Goal: Information Seeking & Learning: Learn about a topic

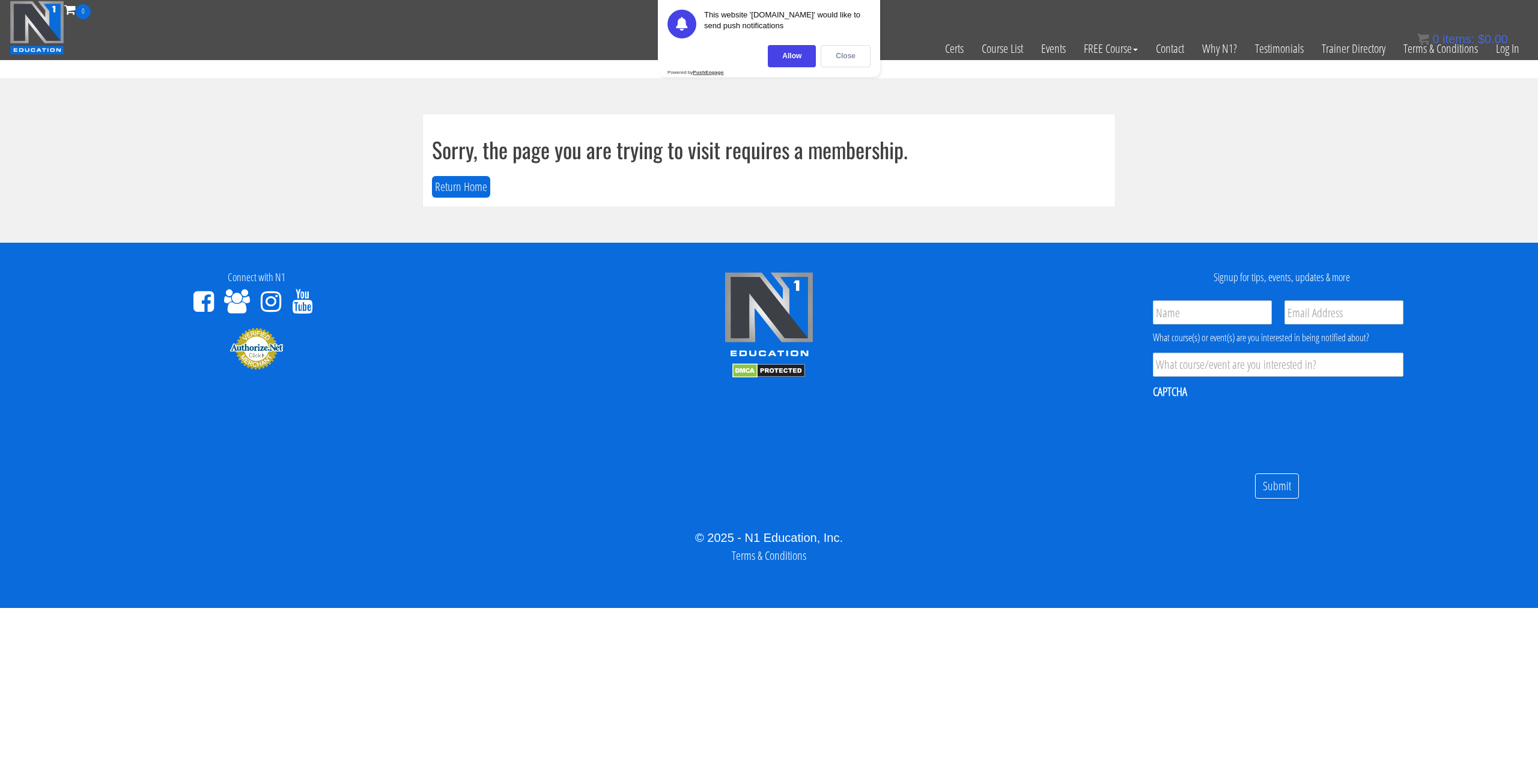
click at [854, 60] on div "Close" at bounding box center [845, 56] width 49 height 22
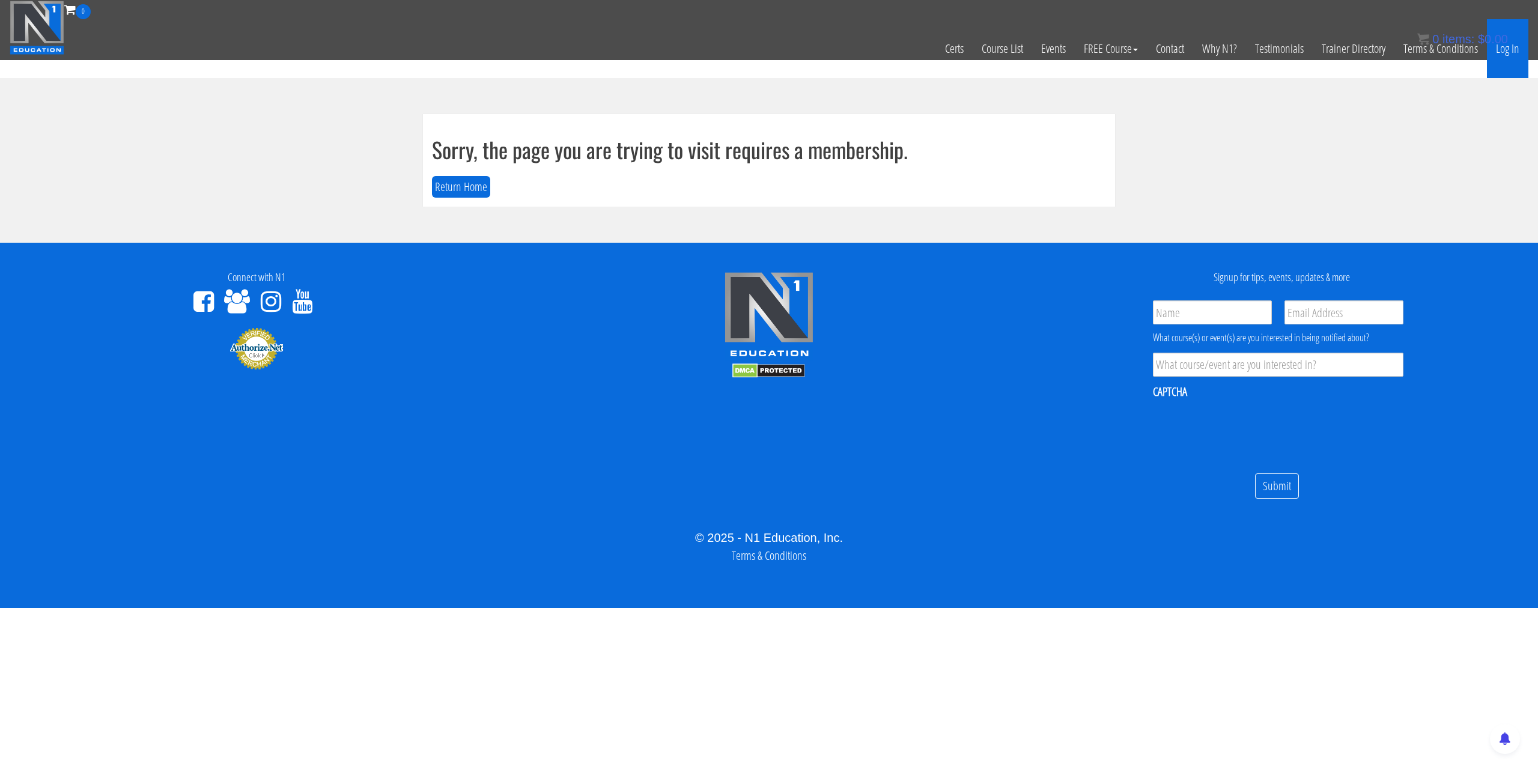
click at [1514, 54] on link "Log In" at bounding box center [1507, 48] width 41 height 59
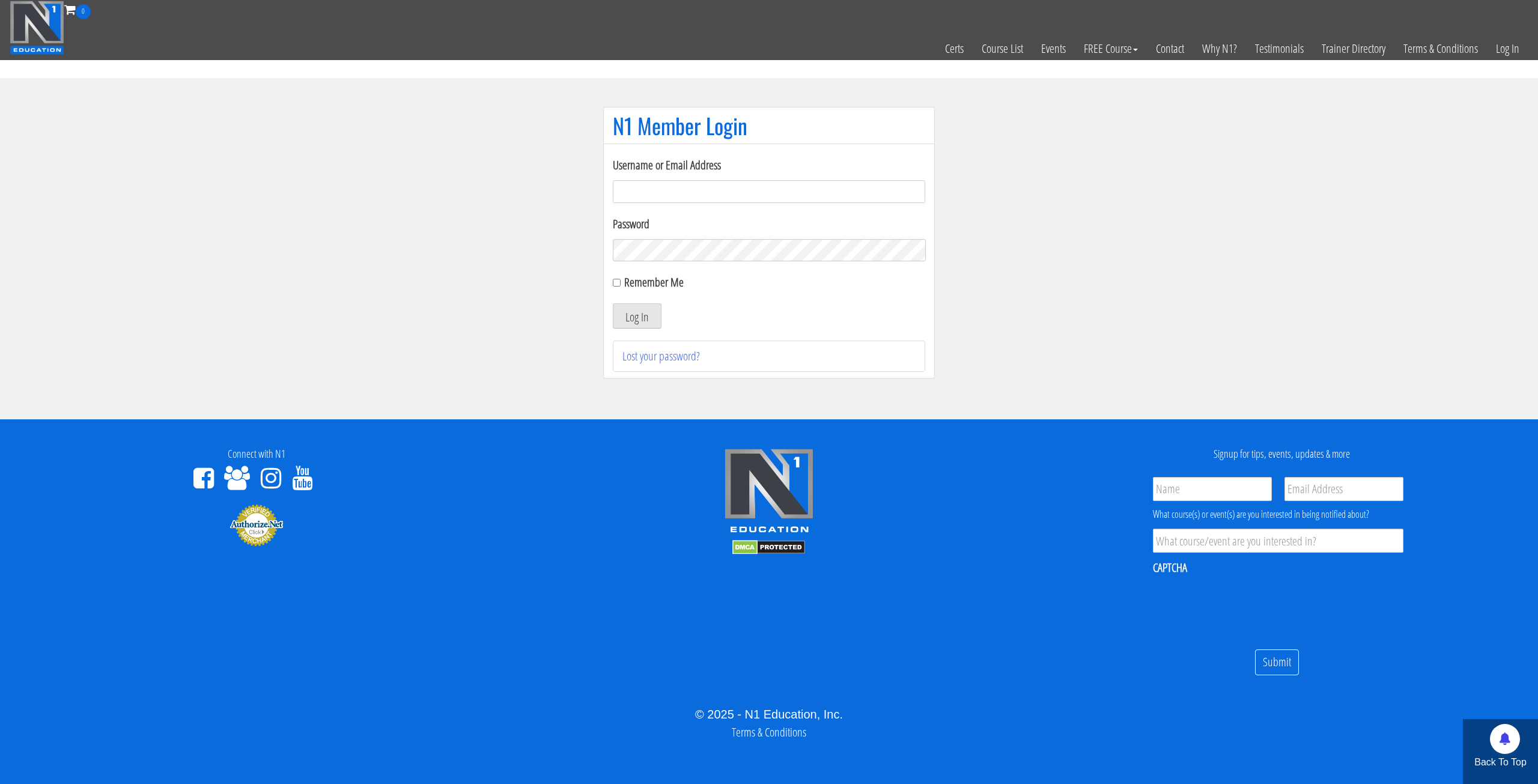
click at [764, 195] on input "Username or Email Address" at bounding box center [769, 192] width 313 height 23
type input "morgan.nakhisa@outlook.com"
click at [641, 322] on button "Log In" at bounding box center [637, 316] width 49 height 26
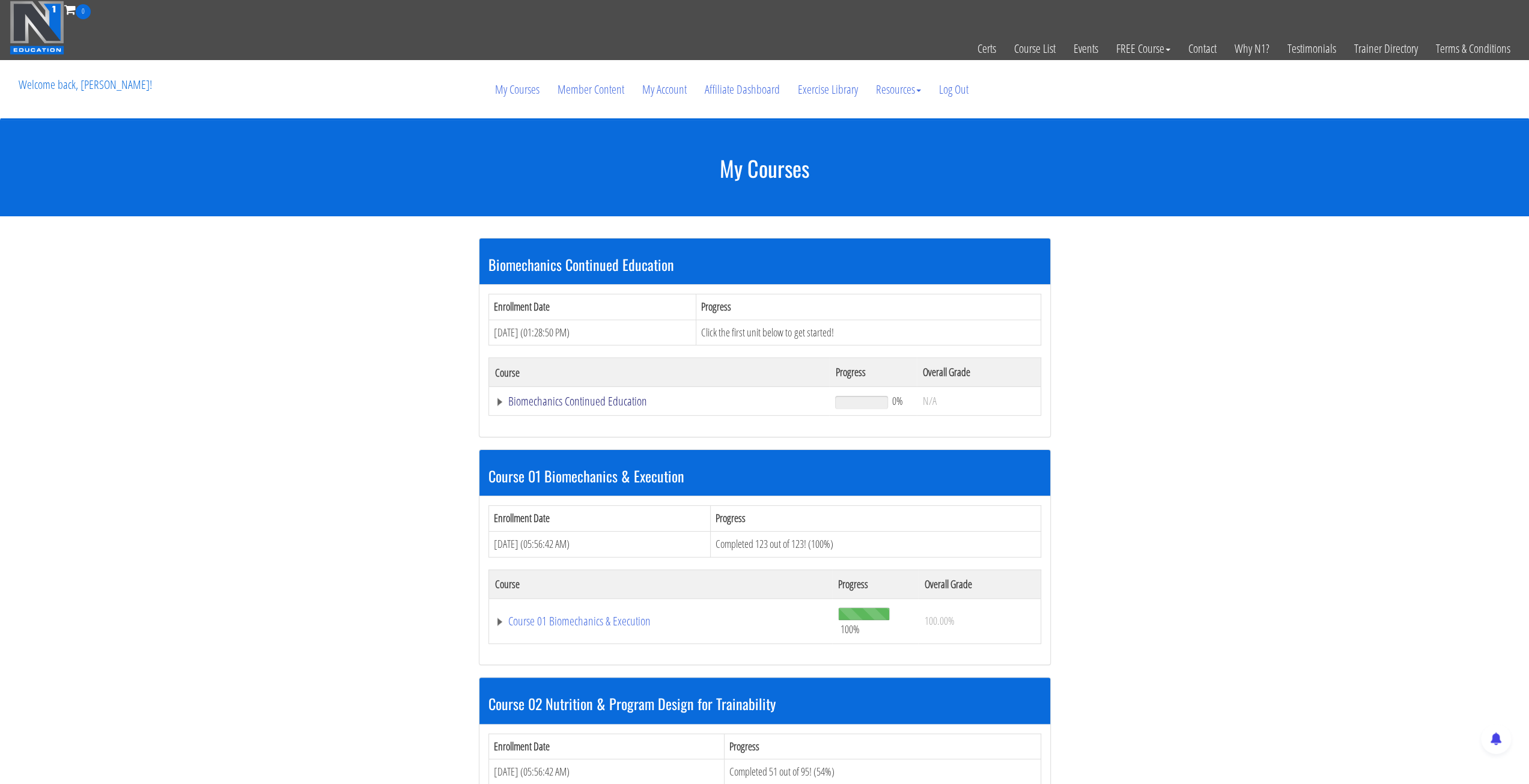
click at [583, 401] on link "Biomechanics Continued Education" at bounding box center [659, 401] width 329 height 12
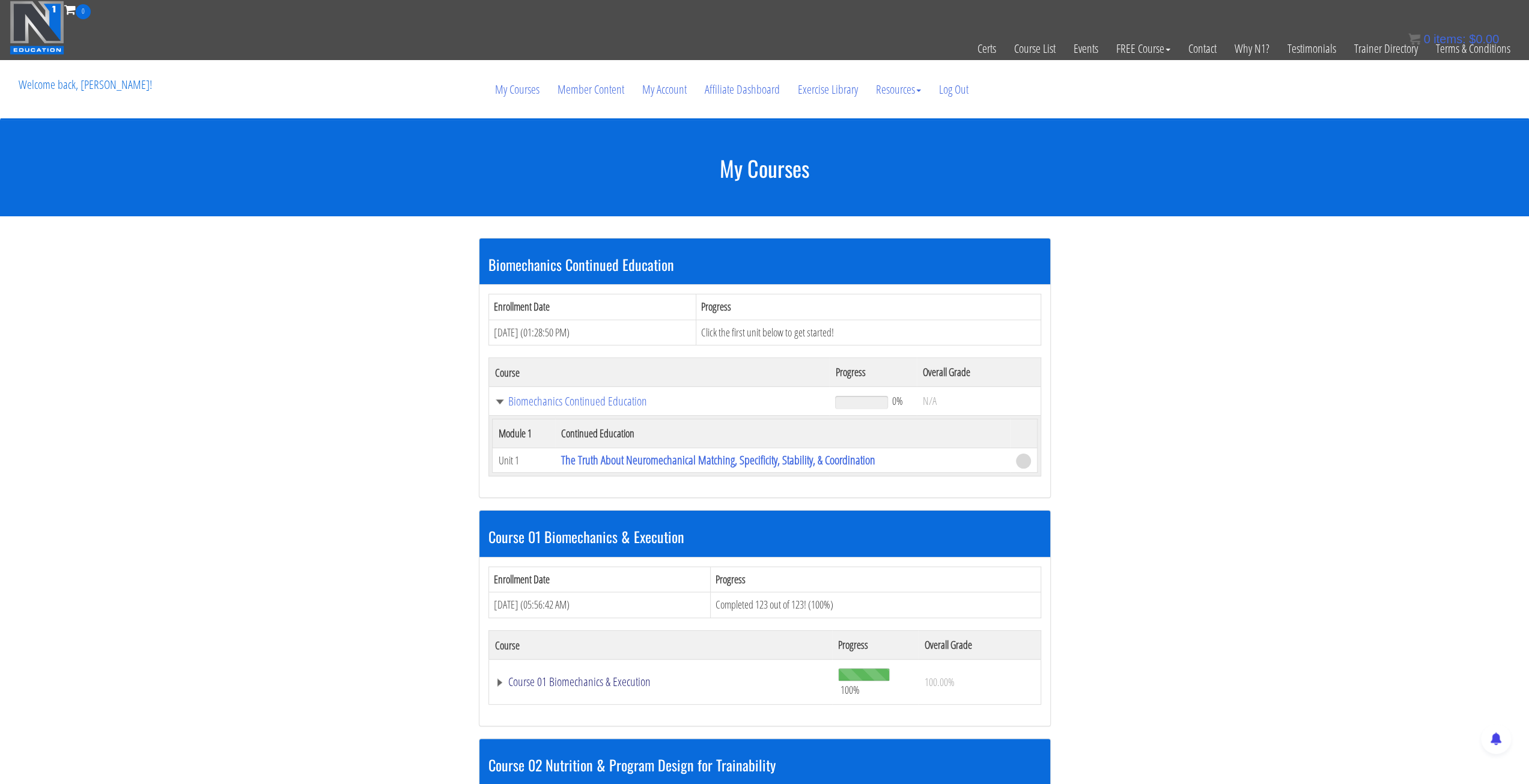
click at [639, 678] on link "Course 01 Biomechanics & Execution" at bounding box center [661, 682] width 332 height 12
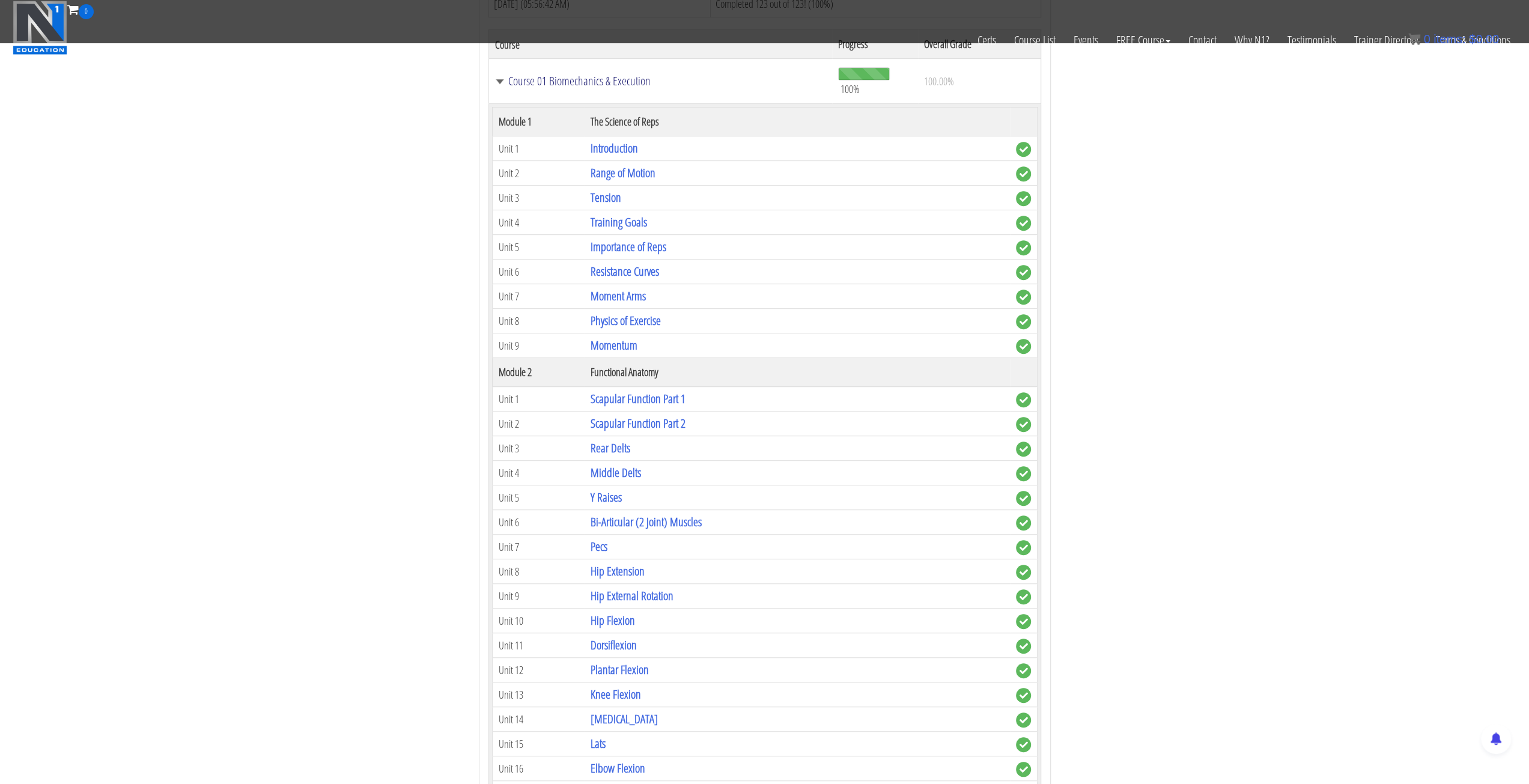
scroll to position [601, 0]
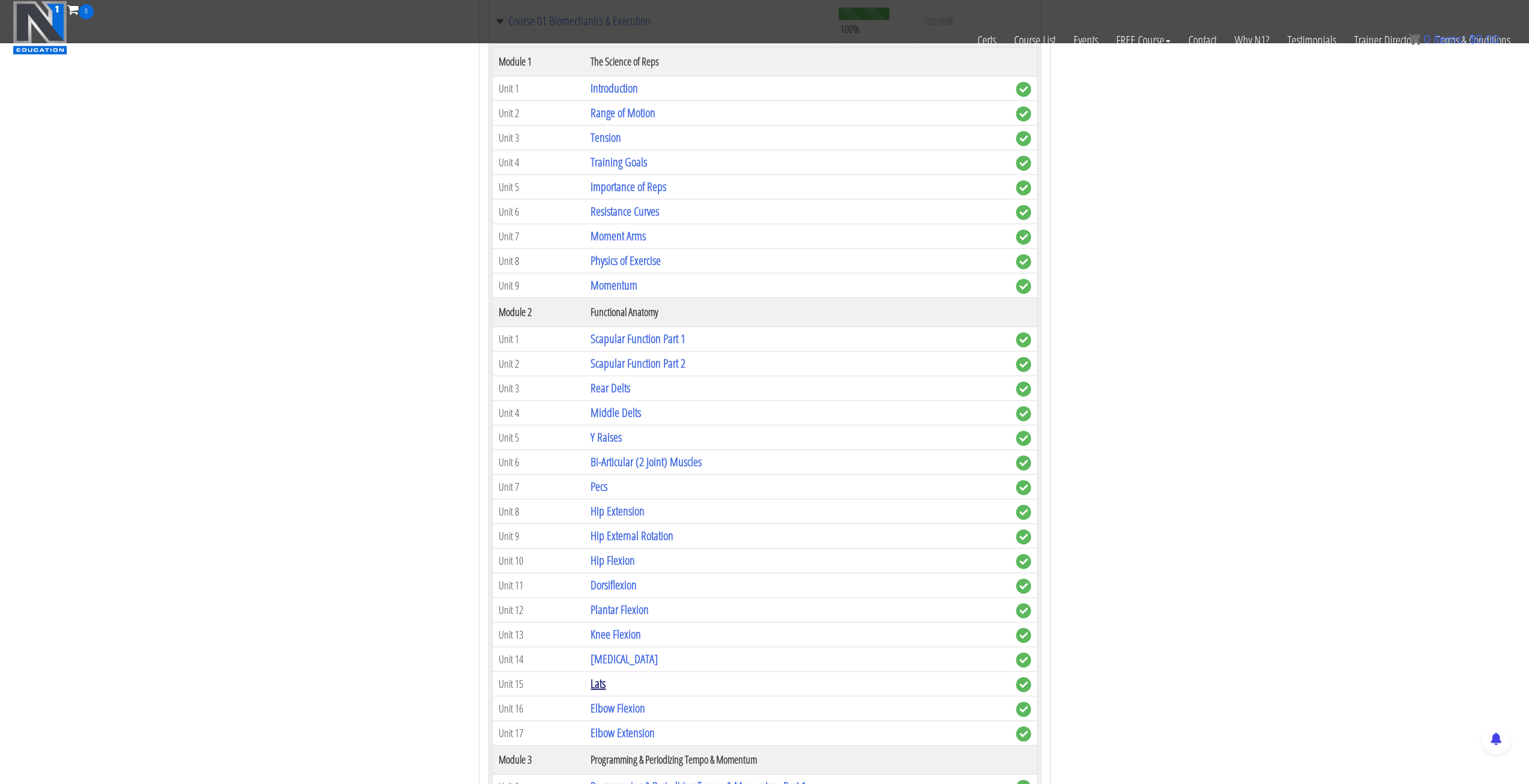
click at [605, 675] on link "Lats" at bounding box center [598, 683] width 15 height 16
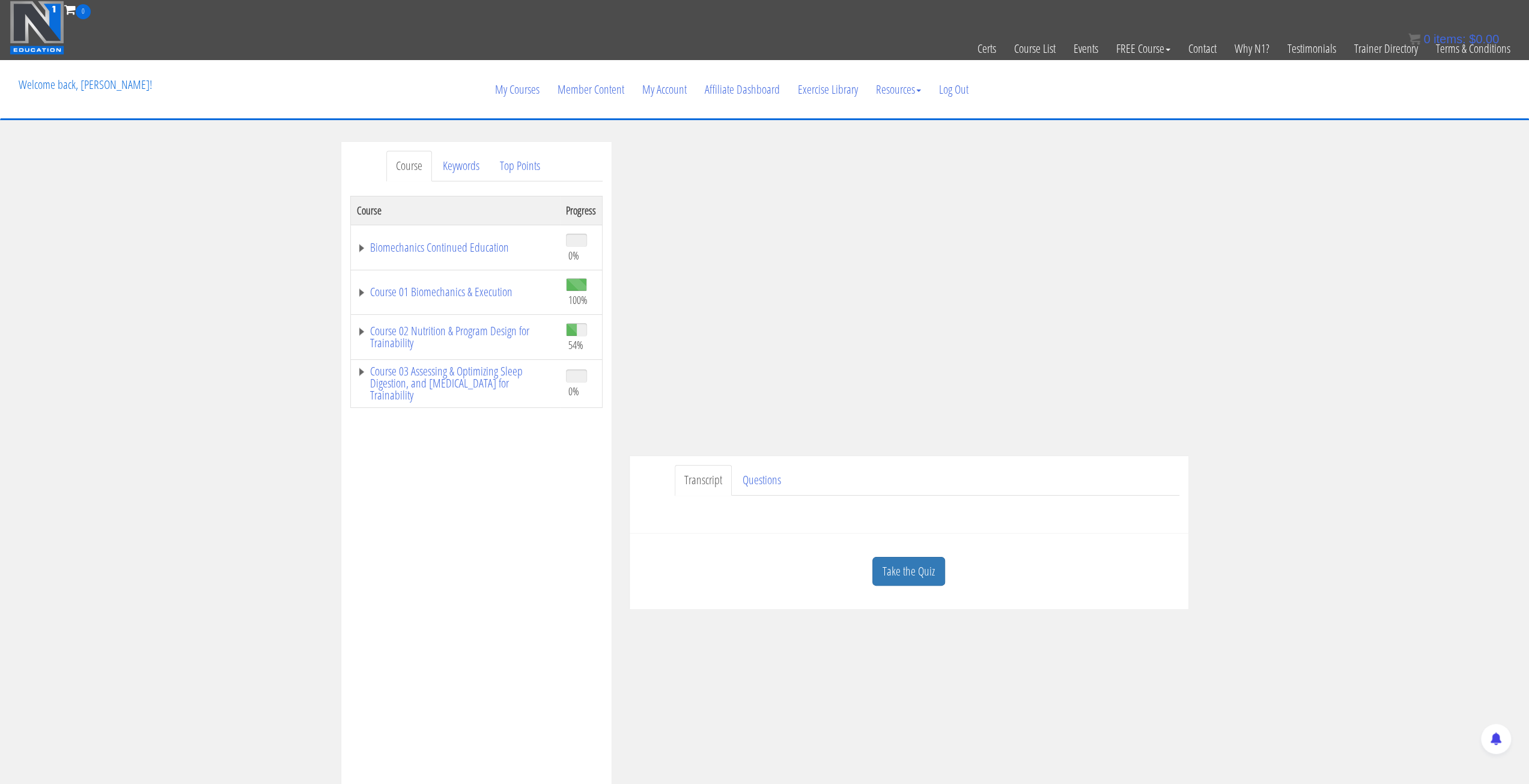
click at [1262, 369] on div "Course Keywords Top Points Course Progress Biomechanics Continued Education 0% …" at bounding box center [764, 481] width 1529 height 678
